Goal: Task Accomplishment & Management: Complete application form

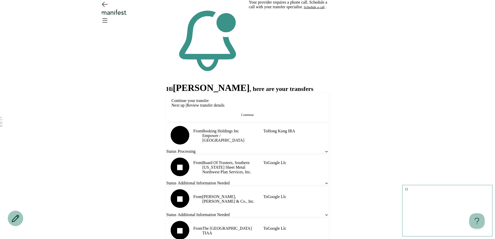
click at [206, 117] on button "Continue" at bounding box center [247, 115] width 152 height 4
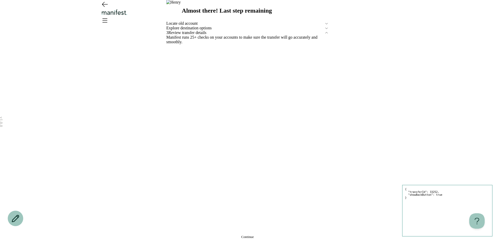
click at [207, 26] on span "Locate old account" at bounding box center [245, 23] width 158 height 5
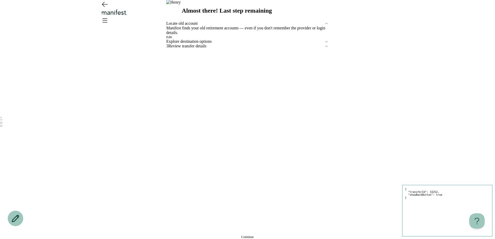
click at [172, 39] on span "Edit" at bounding box center [169, 37] width 6 height 4
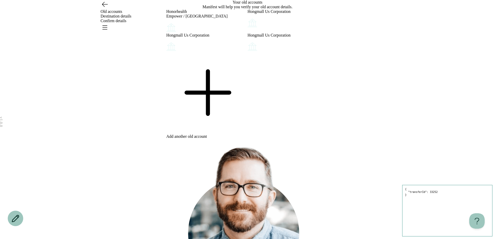
click at [203, 133] on icon at bounding box center [206, 92] width 81 height 81
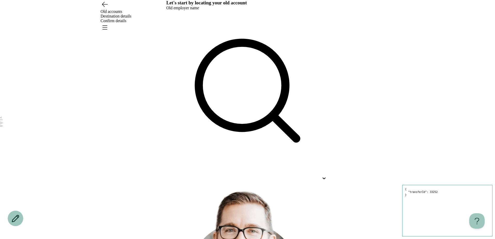
click at [208, 71] on div at bounding box center [247, 96] width 162 height 173
click at [207, 176] on div at bounding box center [242, 178] width 153 height 5
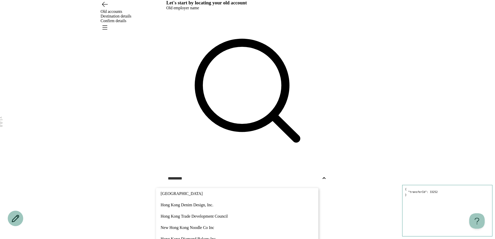
click at [208, 214] on p "Hong Kong Trade Development Council" at bounding box center [237, 217] width 153 height 6
type input "*********"
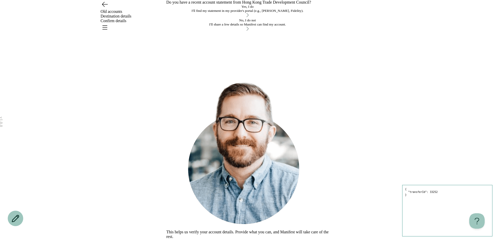
click at [257, 13] on div "I'll find my statement in my provider's portal (e.g., [PERSON_NAME], Fidelity)." at bounding box center [247, 11] width 162 height 4
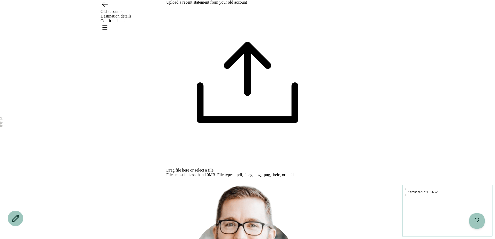
click at [214, 168] on span "select a file" at bounding box center [204, 170] width 19 height 4
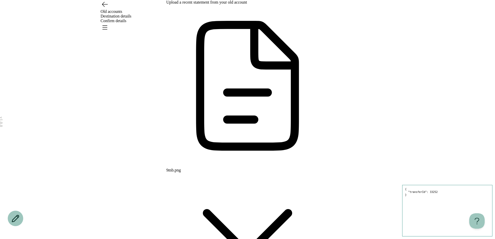
type input "**********"
click at [107, 26] on icon "Open menu" at bounding box center [105, 28] width 5 height 4
